Goal: Entertainment & Leisure: Consume media (video, audio)

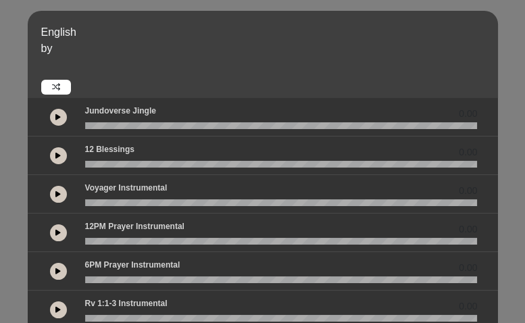
click at [57, 93] on link at bounding box center [56, 87] width 30 height 15
click at [65, 118] on button at bounding box center [58, 117] width 17 height 17
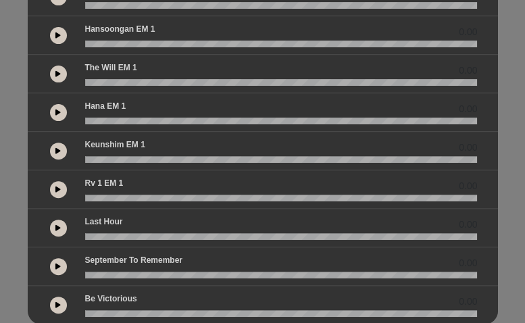
scroll to position [468, 0]
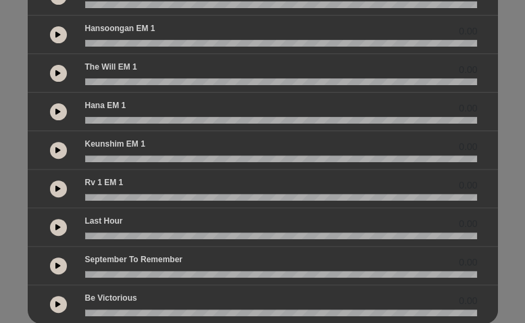
click at [220, 142] on div "Keunshim EM 1 0.00" at bounding box center [281, 147] width 409 height 18
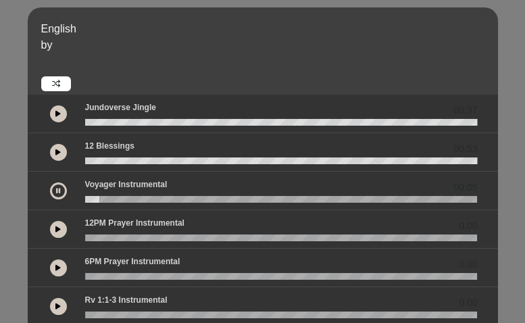
scroll to position [3, 0]
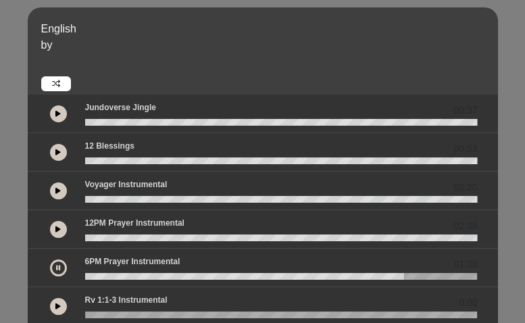
click at [58, 264] on icon at bounding box center [58, 267] width 4 height 7
click at [61, 266] on button at bounding box center [58, 268] width 17 height 17
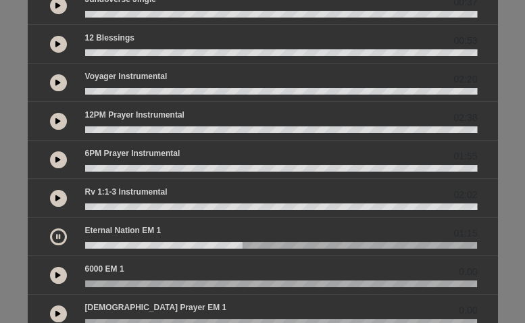
scroll to position [120, 0]
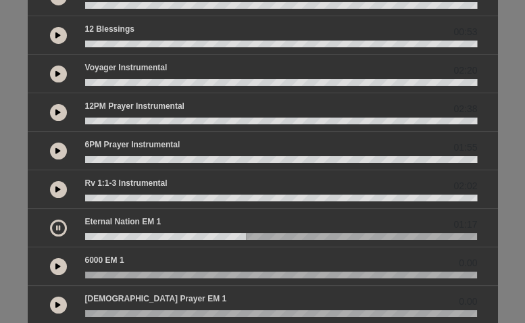
click at [58, 225] on icon at bounding box center [58, 228] width 4 height 7
click at [58, 225] on icon at bounding box center [57, 228] width 5 height 7
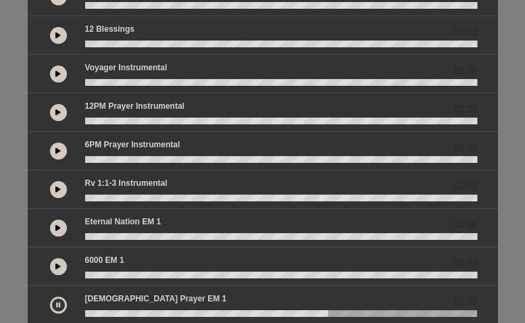
click at [63, 302] on button at bounding box center [58, 305] width 17 height 17
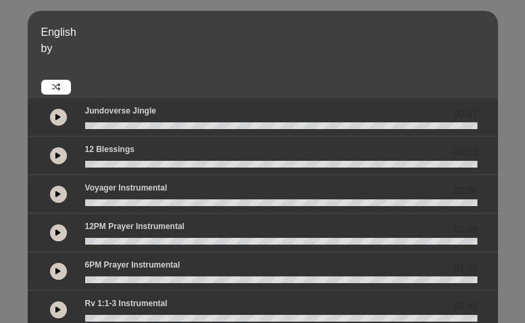
click at [57, 114] on icon at bounding box center [57, 117] width 5 height 7
click at [56, 118] on icon at bounding box center [58, 117] width 4 height 7
click at [54, 122] on button at bounding box center [58, 117] width 17 height 17
